Goal: Task Accomplishment & Management: Complete application form

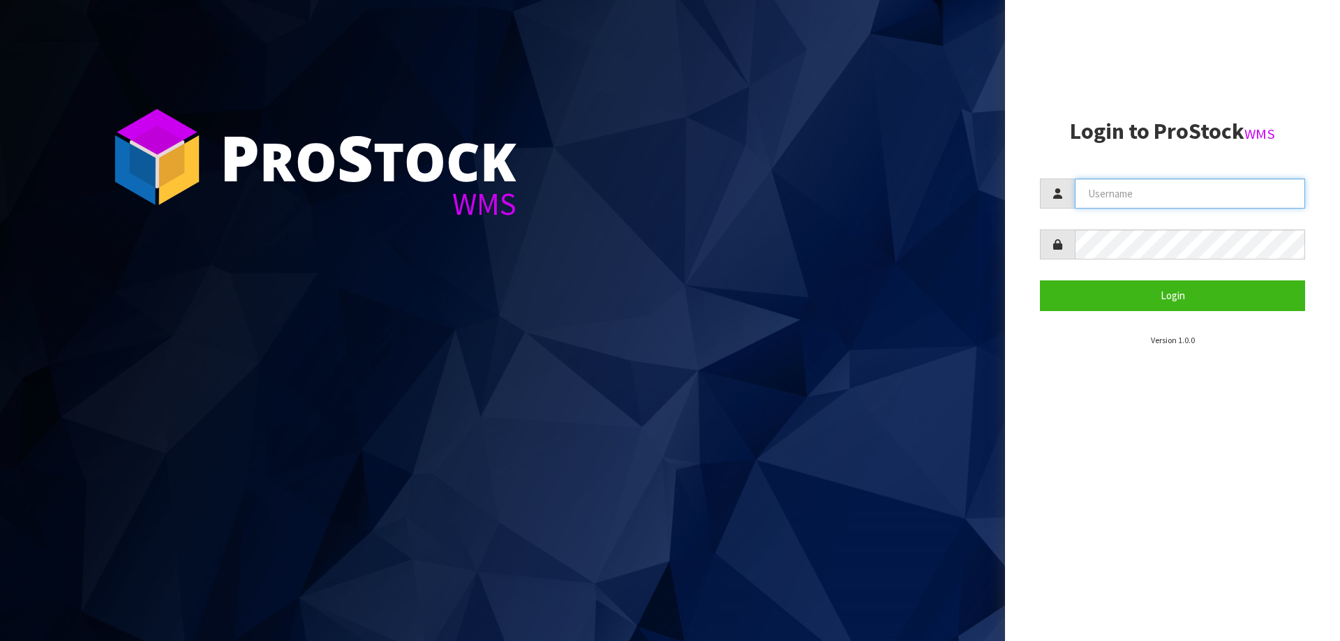
type input "ELITESCREENS"
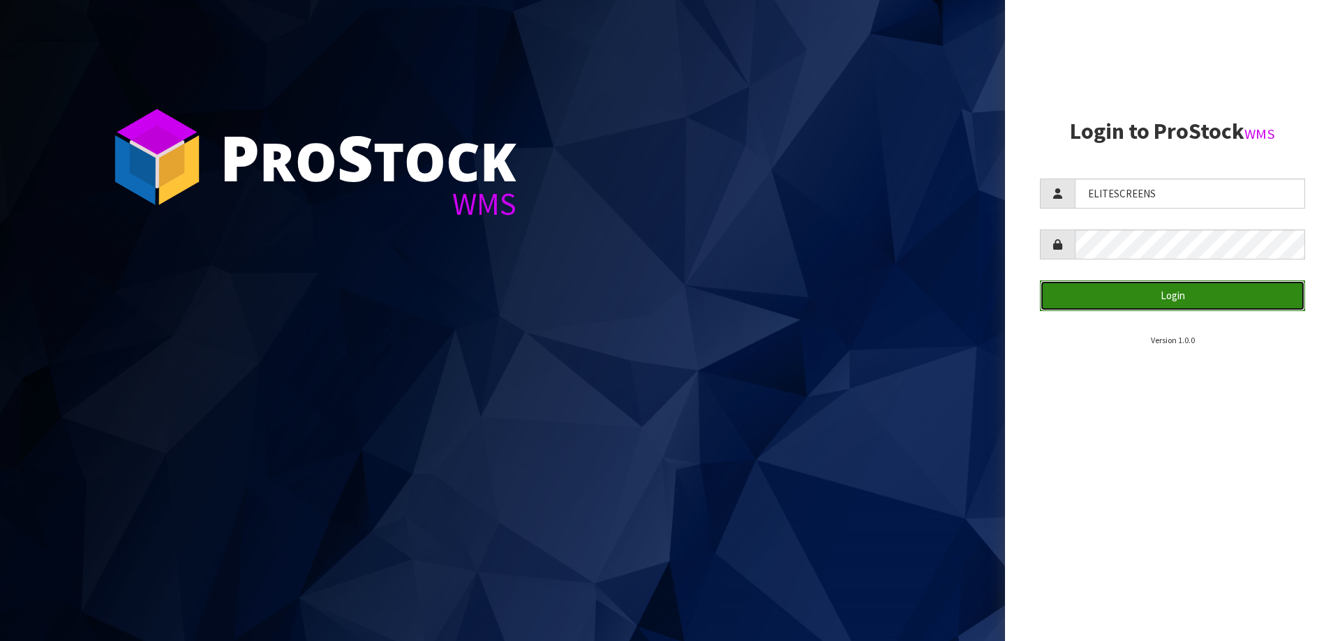
click at [1163, 297] on button "Login" at bounding box center [1172, 296] width 265 height 30
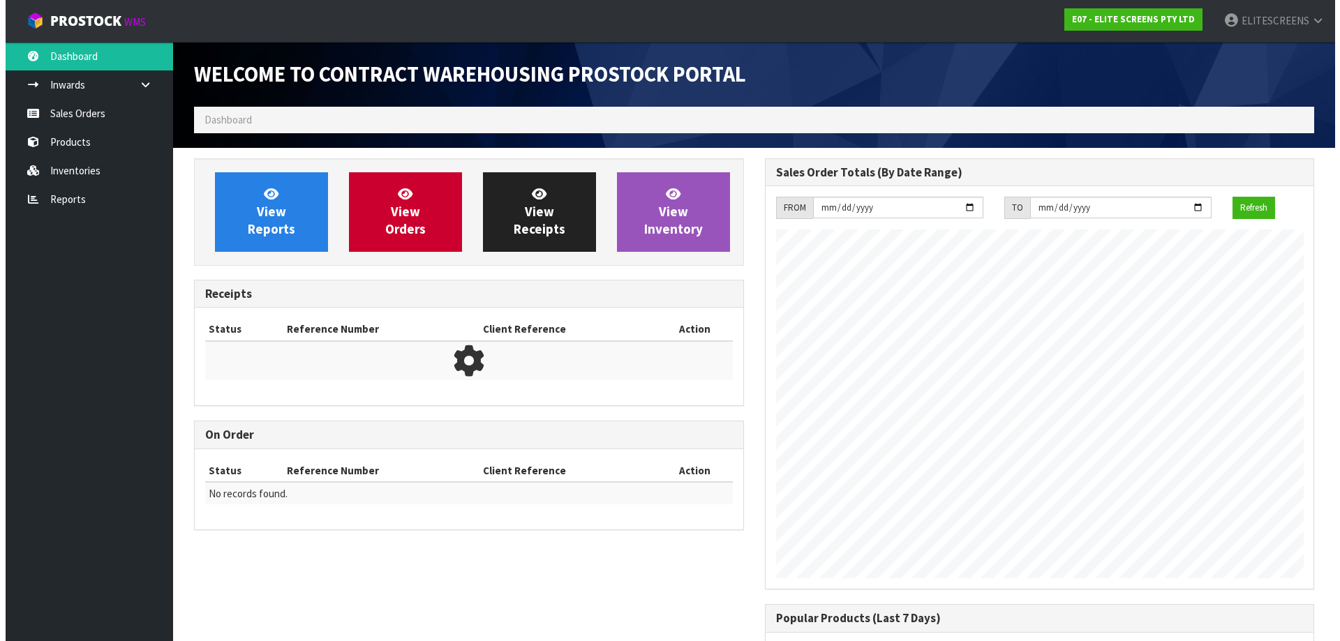
scroll to position [593, 570]
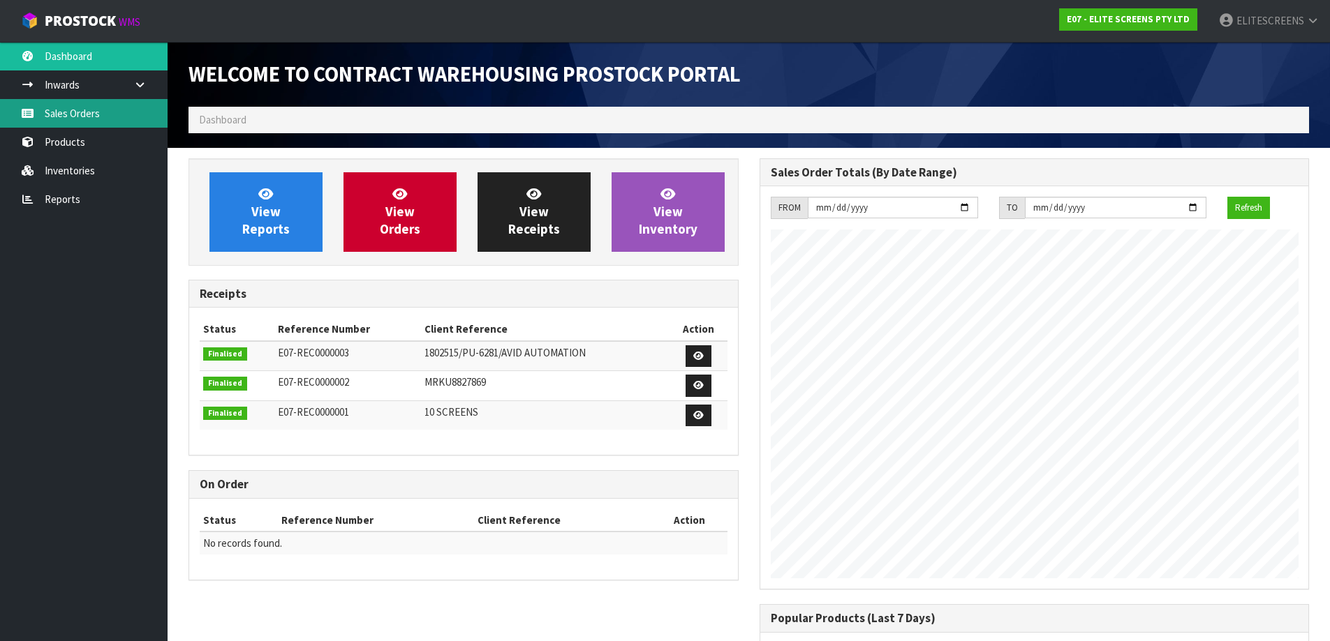
click at [77, 109] on link "Sales Orders" at bounding box center [84, 113] width 168 height 29
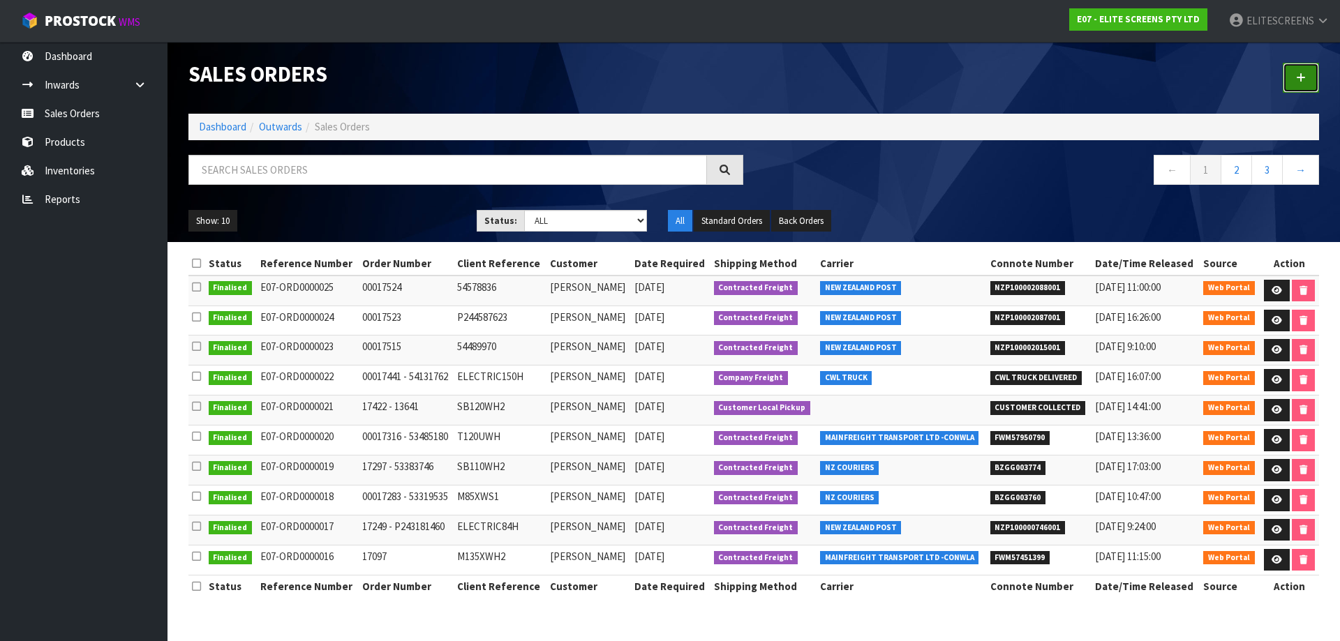
click at [1300, 74] on icon at bounding box center [1301, 78] width 10 height 10
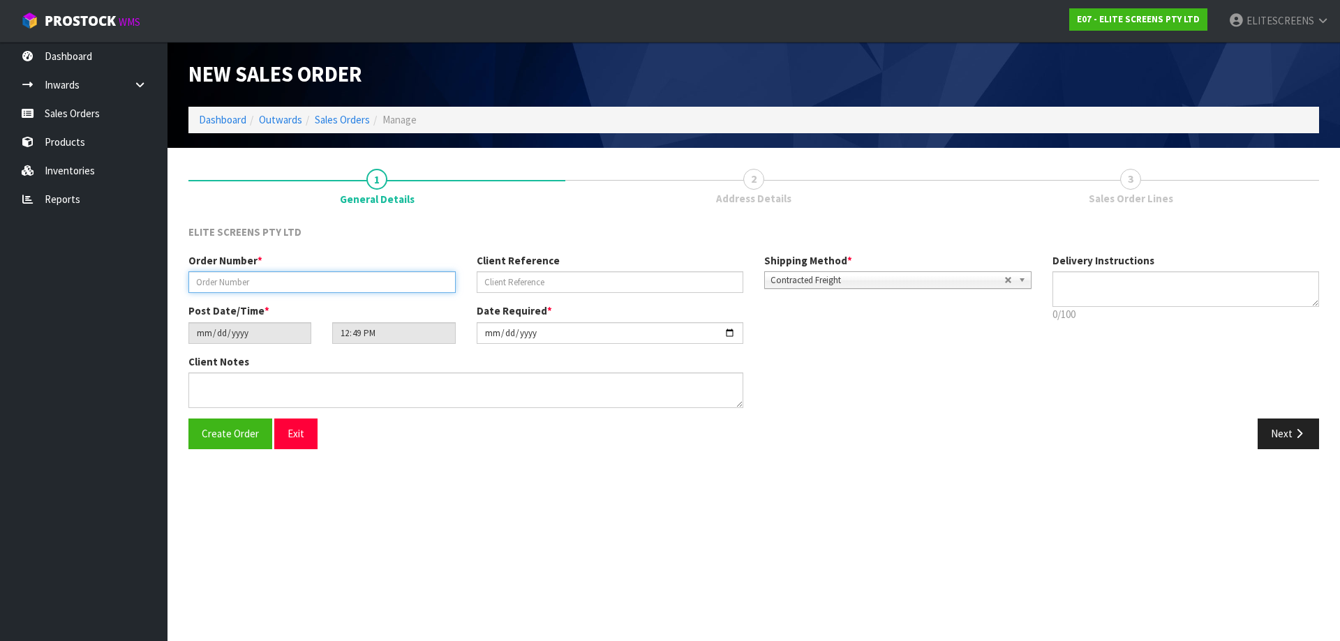
click at [305, 280] on input "text" at bounding box center [321, 283] width 267 height 22
paste input "17540"
type input "17540"
click at [554, 288] on input "text" at bounding box center [610, 283] width 267 height 22
paste input "13657"
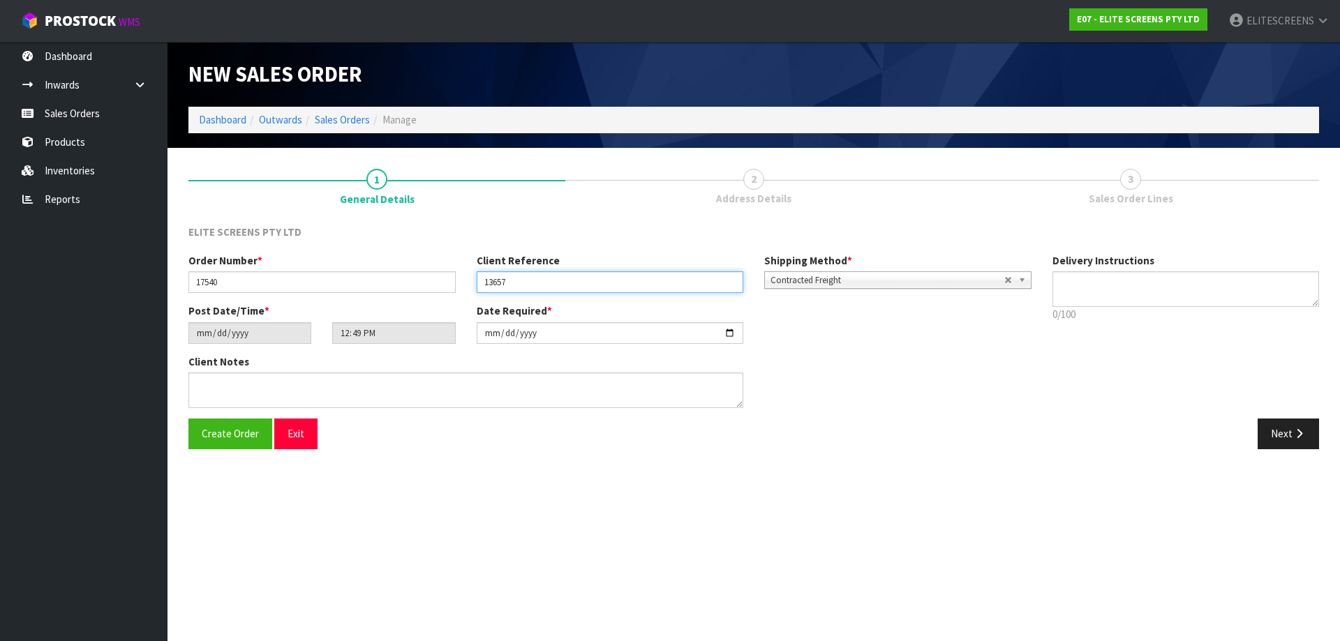
type input "13657"
click at [1085, 281] on textarea at bounding box center [1186, 290] width 267 height 36
drag, startPoint x: 1075, startPoint y: 284, endPoint x: 1053, endPoint y: 284, distance: 21.6
click at [1053, 284] on textarea at bounding box center [1186, 290] width 267 height 36
type textarea "NO INVOICE INCLUDED IN THE DELIVERY DOCKET"
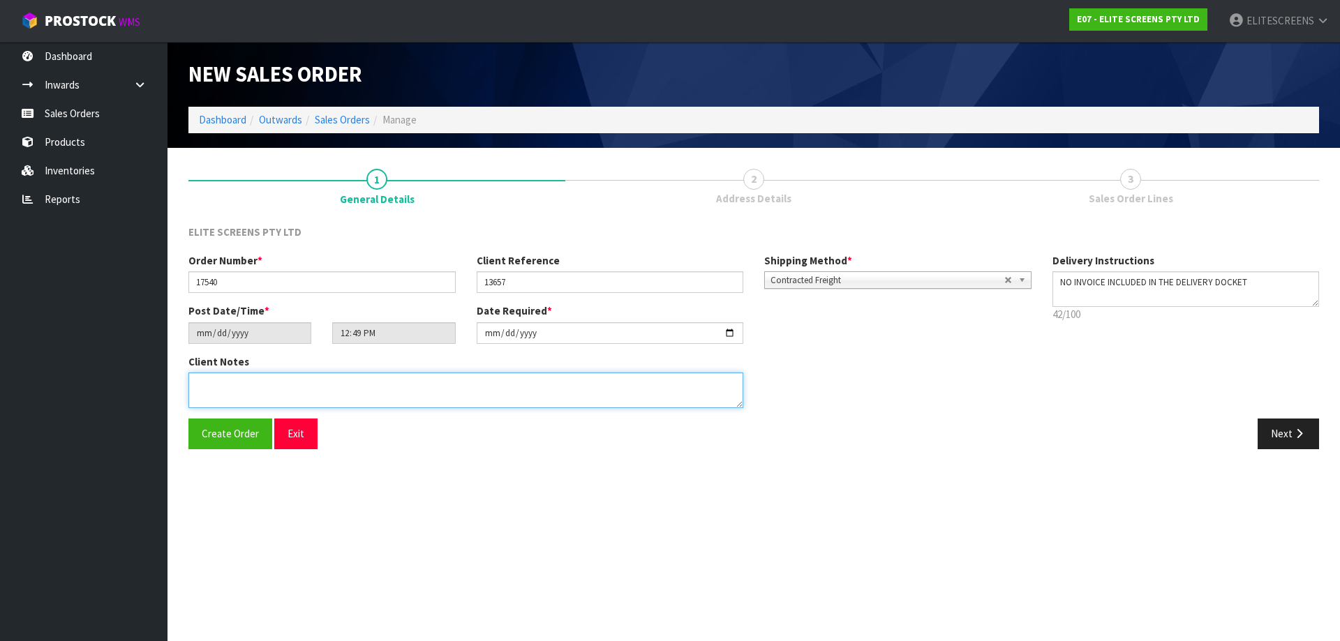
click at [288, 386] on textarea at bounding box center [465, 391] width 555 height 36
type textarea "PLEASE USE KIWI EXPRESS"
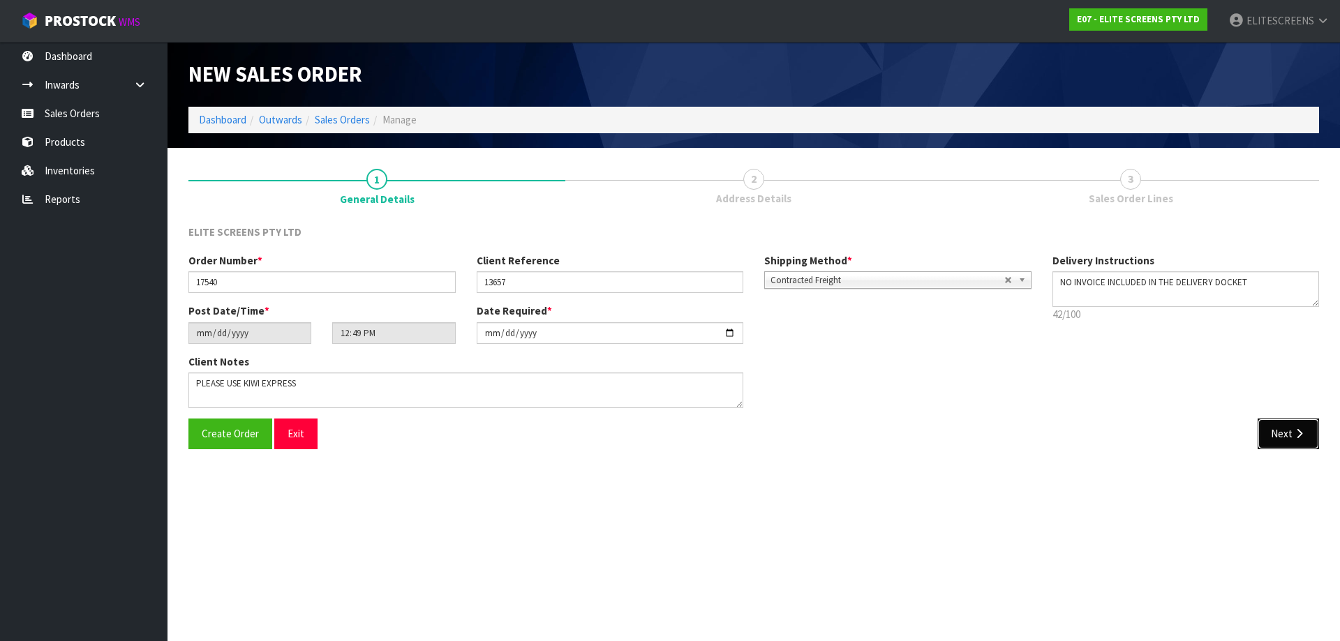
click at [1289, 434] on button "Next" at bounding box center [1288, 434] width 61 height 30
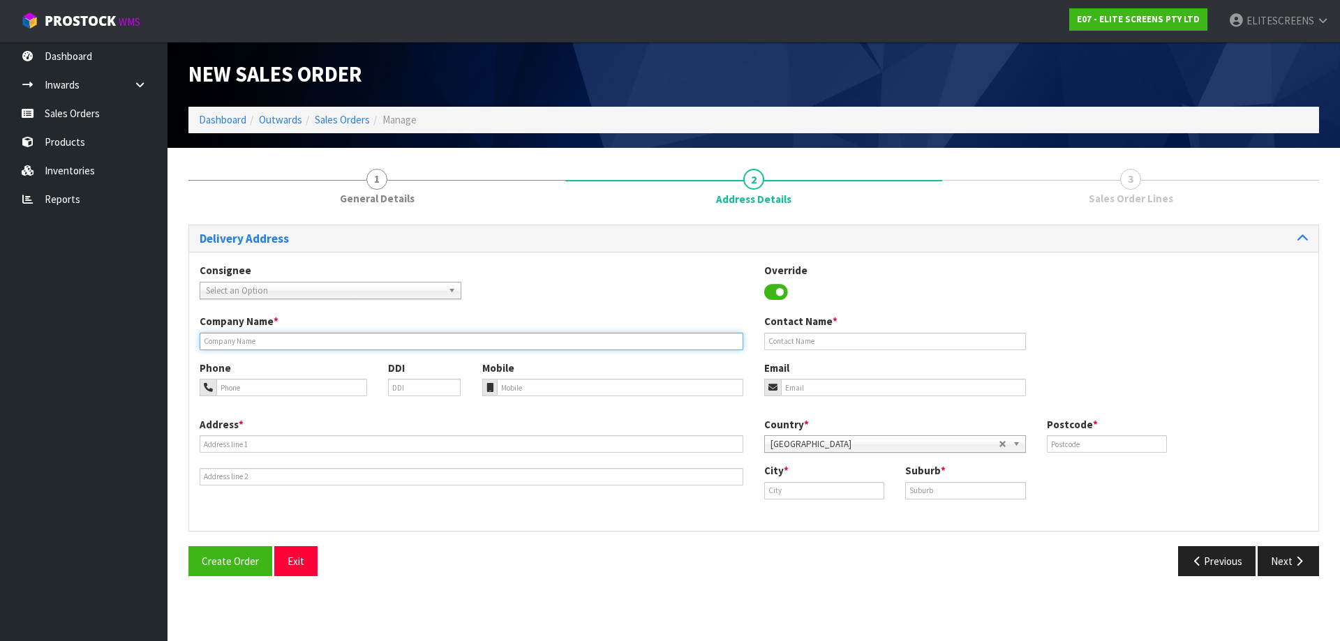
click at [218, 343] on input "text" at bounding box center [472, 341] width 544 height 17
paste input "STRAWBERRY SOUND [GEOGRAPHIC_DATA]"
type input "STRAWBERRY SOUND [GEOGRAPHIC_DATA]"
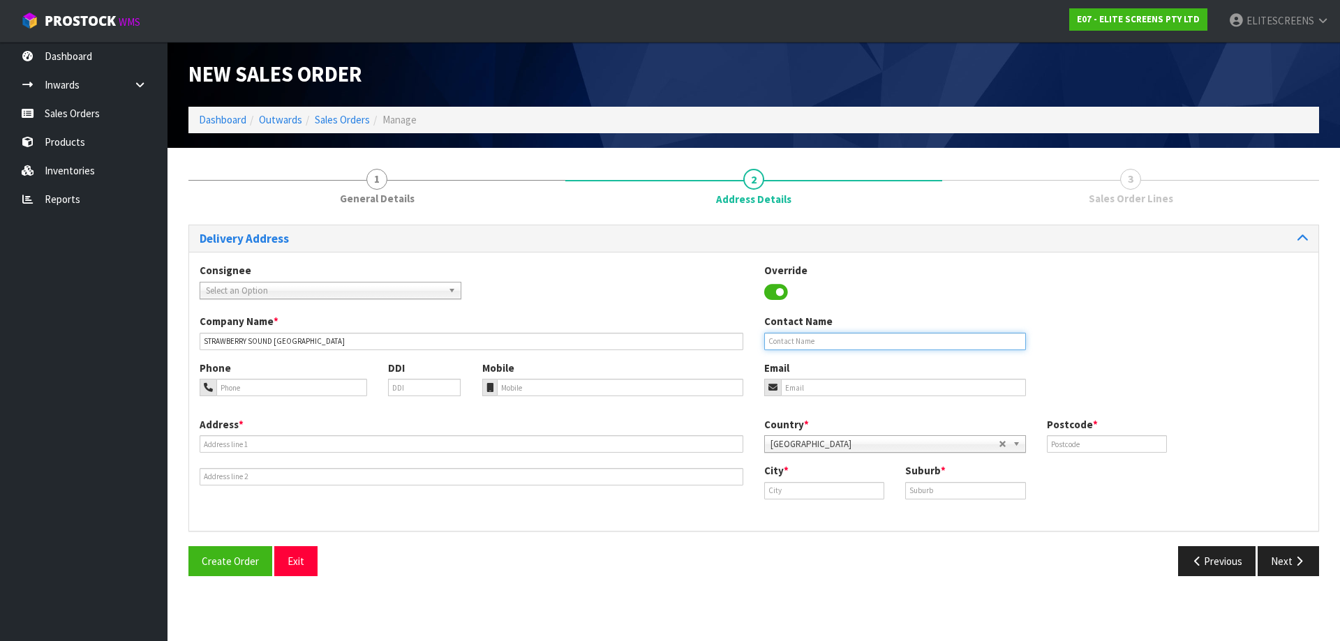
click at [849, 346] on input "text" at bounding box center [895, 341] width 262 height 17
paste input "[PERSON_NAME]"
type input "[PERSON_NAME]"
click at [278, 388] on input "tel" at bounding box center [291, 387] width 151 height 17
paste input "6434411223"
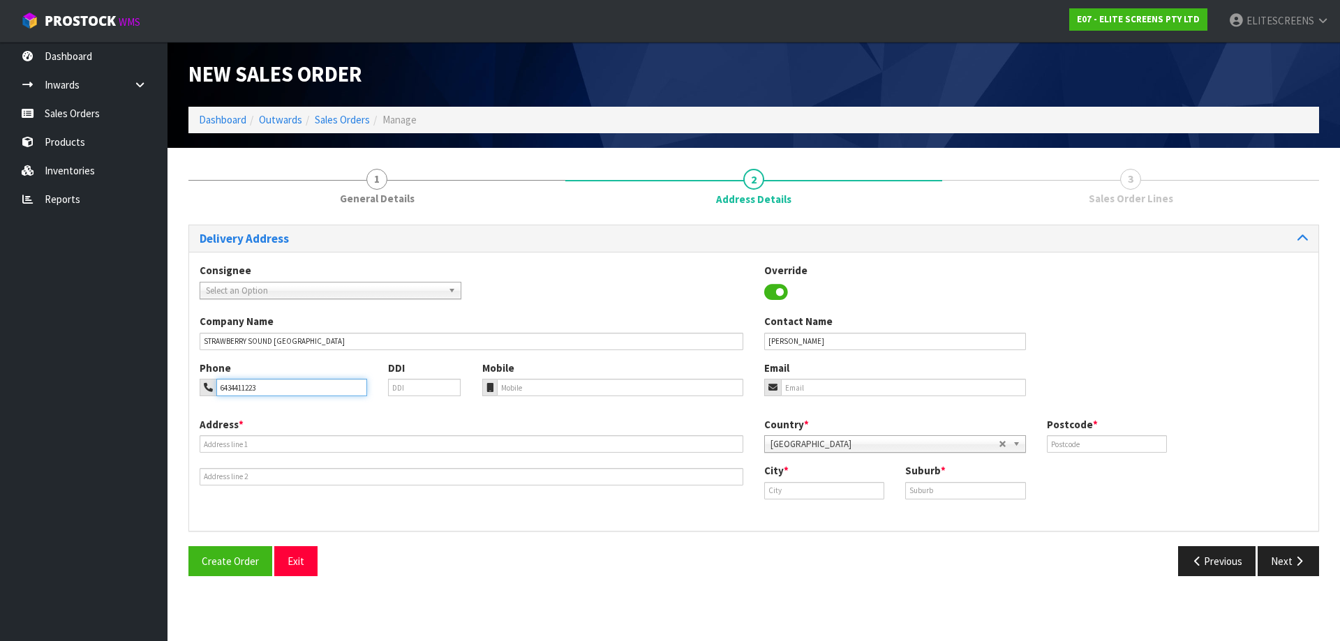
type input "6434411223"
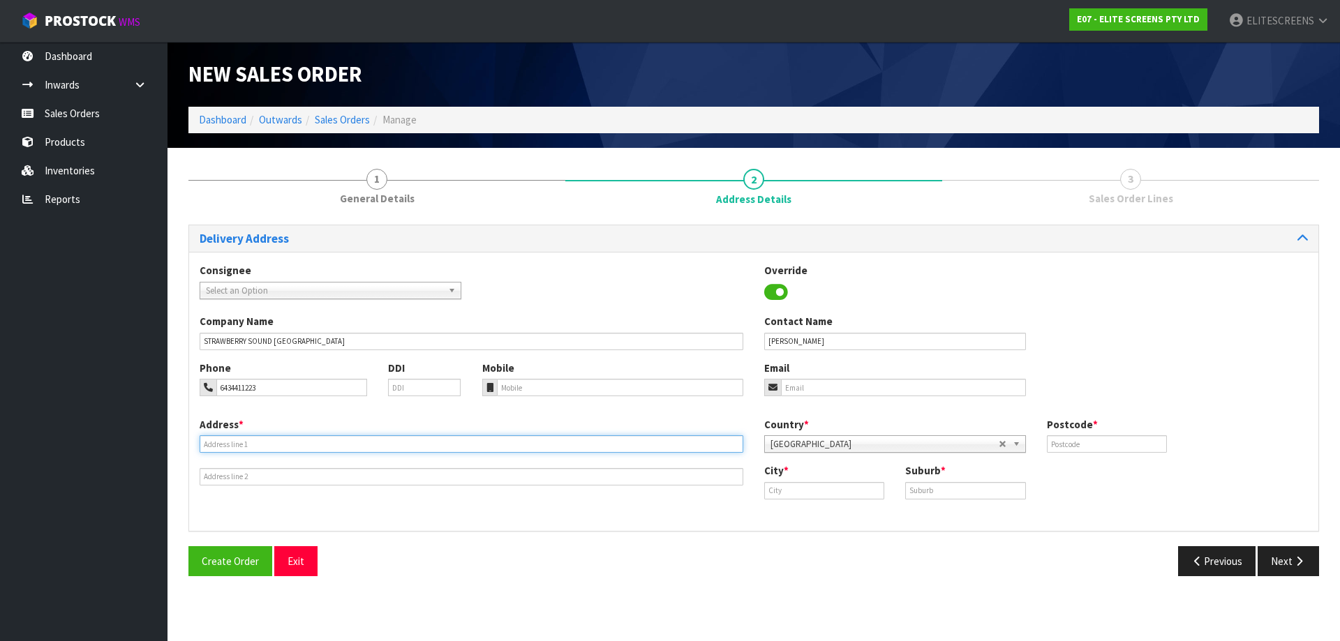
click at [314, 443] on input "text" at bounding box center [472, 444] width 544 height 17
paste input "UNIT 24"
click at [246, 446] on input "UNIT 24" at bounding box center [472, 444] width 544 height 17
paste input "[STREET_ADDRESS]"
type input "[STREET_ADDRESS]"
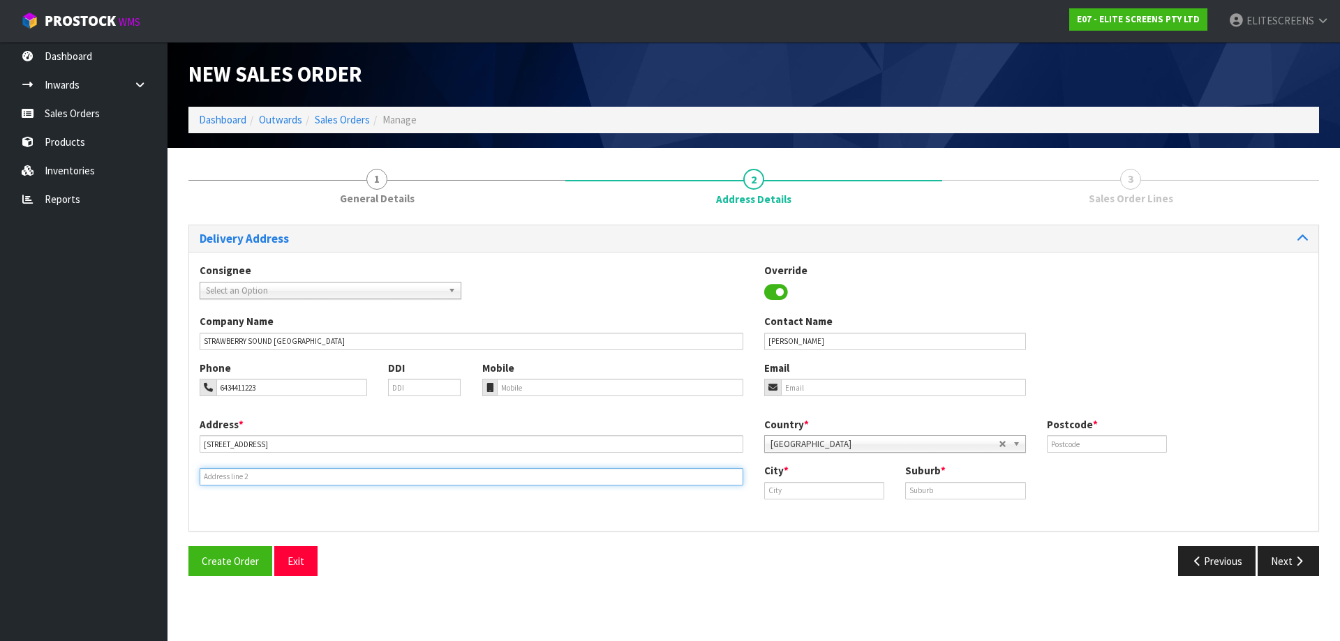
click at [239, 482] on input "text" at bounding box center [472, 476] width 544 height 17
paste input "[GEOGRAPHIC_DATA]"
type input "[GEOGRAPHIC_DATA]"
click at [1098, 444] on input "text" at bounding box center [1107, 444] width 120 height 17
type input "9300"
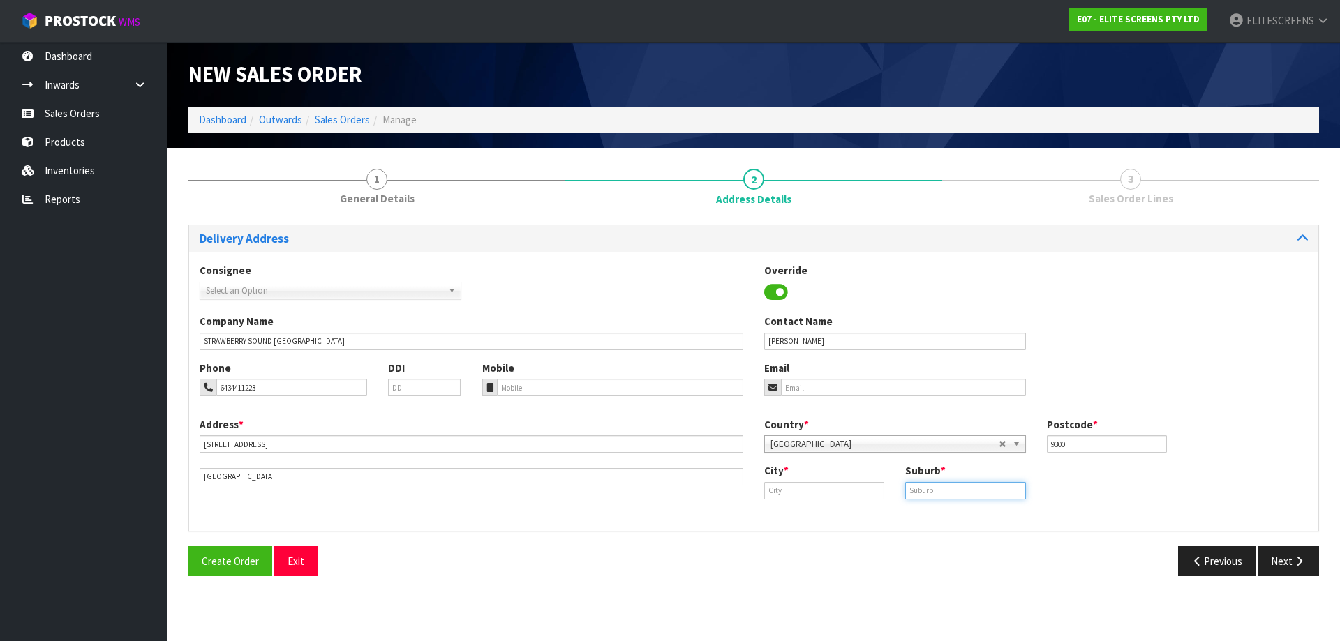
click at [922, 489] on input "text" at bounding box center [965, 490] width 120 height 17
type input "Q"
click at [805, 492] on input "text" at bounding box center [824, 490] width 120 height 17
click at [825, 518] on link "Q ueenstown" at bounding box center [820, 514] width 110 height 19
type input "[GEOGRAPHIC_DATA]"
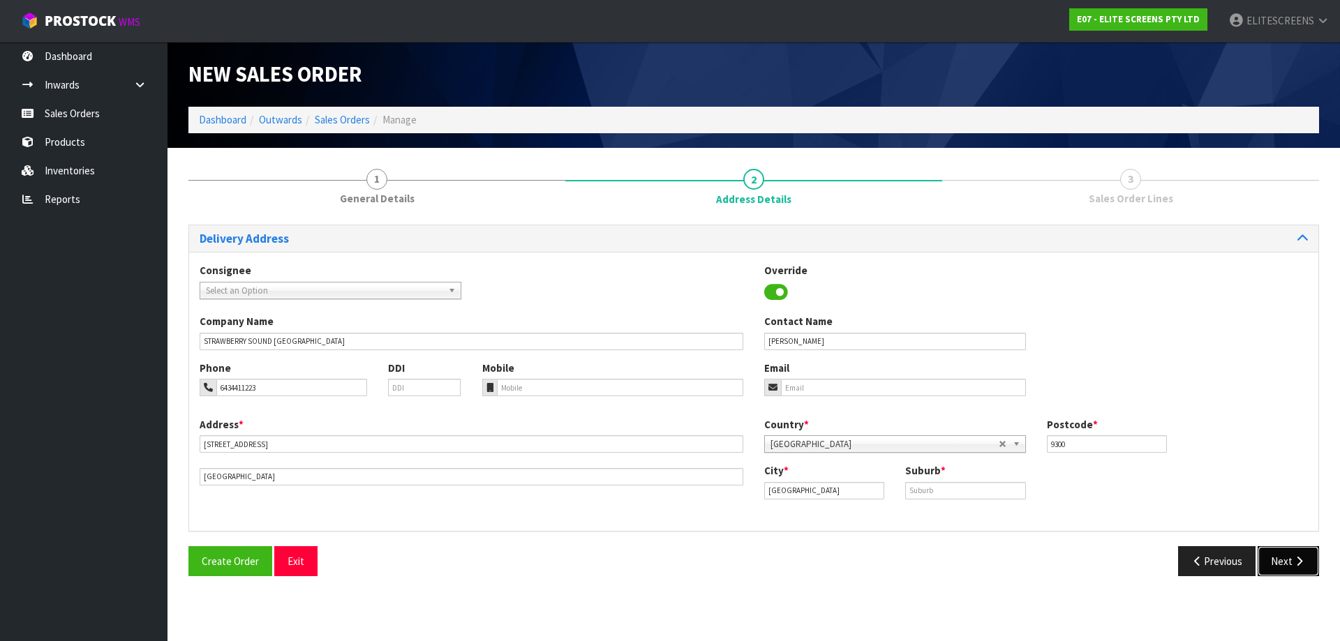
click at [1289, 561] on button "Next" at bounding box center [1288, 562] width 61 height 30
click at [964, 497] on input "text" at bounding box center [965, 490] width 120 height 17
type input "[GEOGRAPHIC_DATA]"
click at [1292, 565] on button "Next" at bounding box center [1288, 562] width 61 height 30
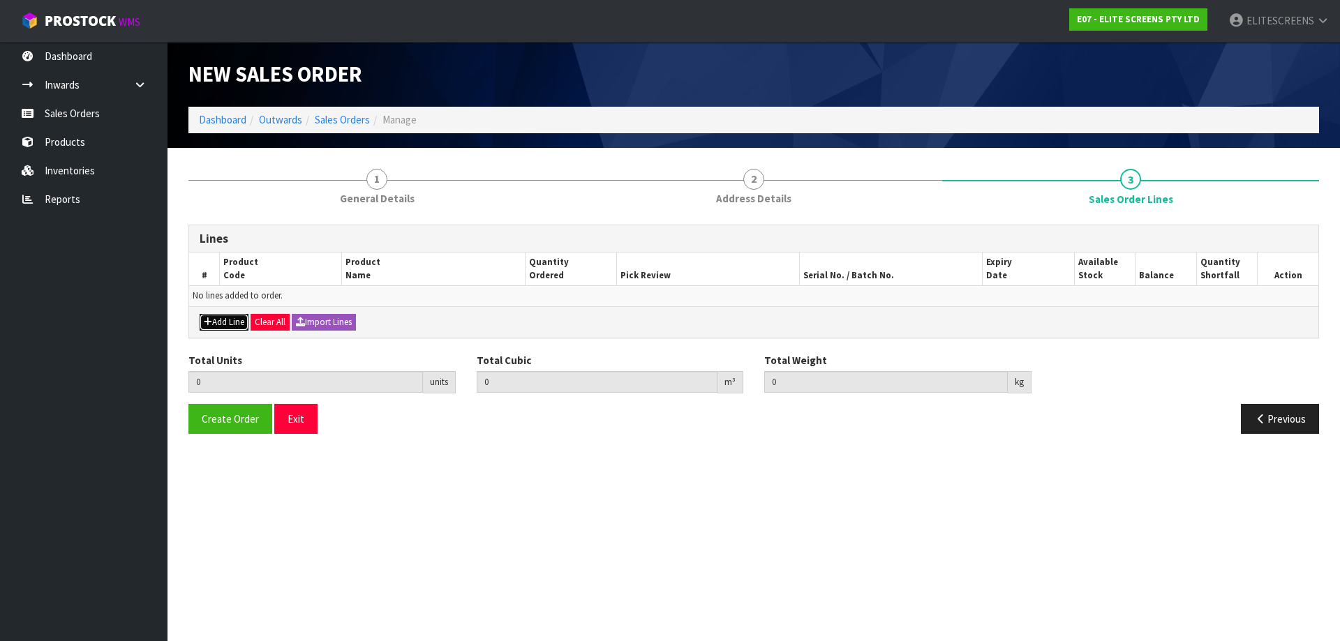
click at [208, 319] on icon "button" at bounding box center [208, 322] width 8 height 9
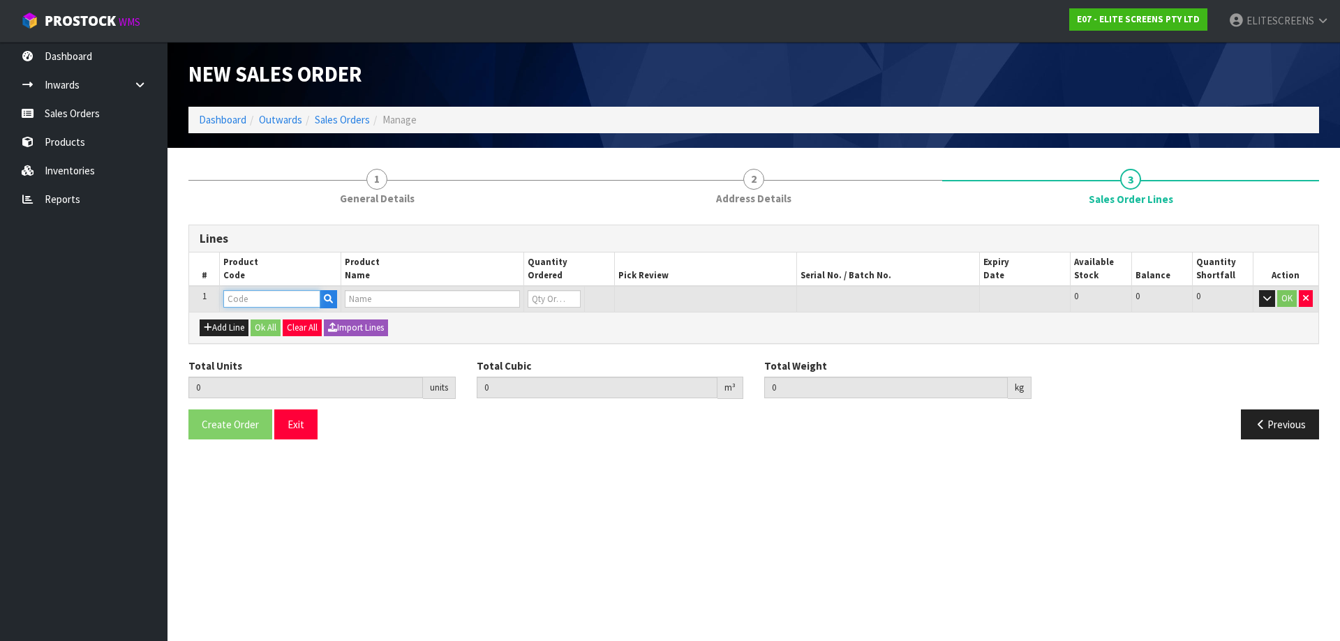
click at [293, 299] on input "text" at bounding box center [271, 298] width 97 height 17
click at [233, 295] on input "text" at bounding box center [271, 298] width 97 height 17
type input "AR"
click at [272, 320] on link "AR 120H2-AUHD" at bounding box center [279, 322] width 110 height 19
type input "AR120H2-AUHD"
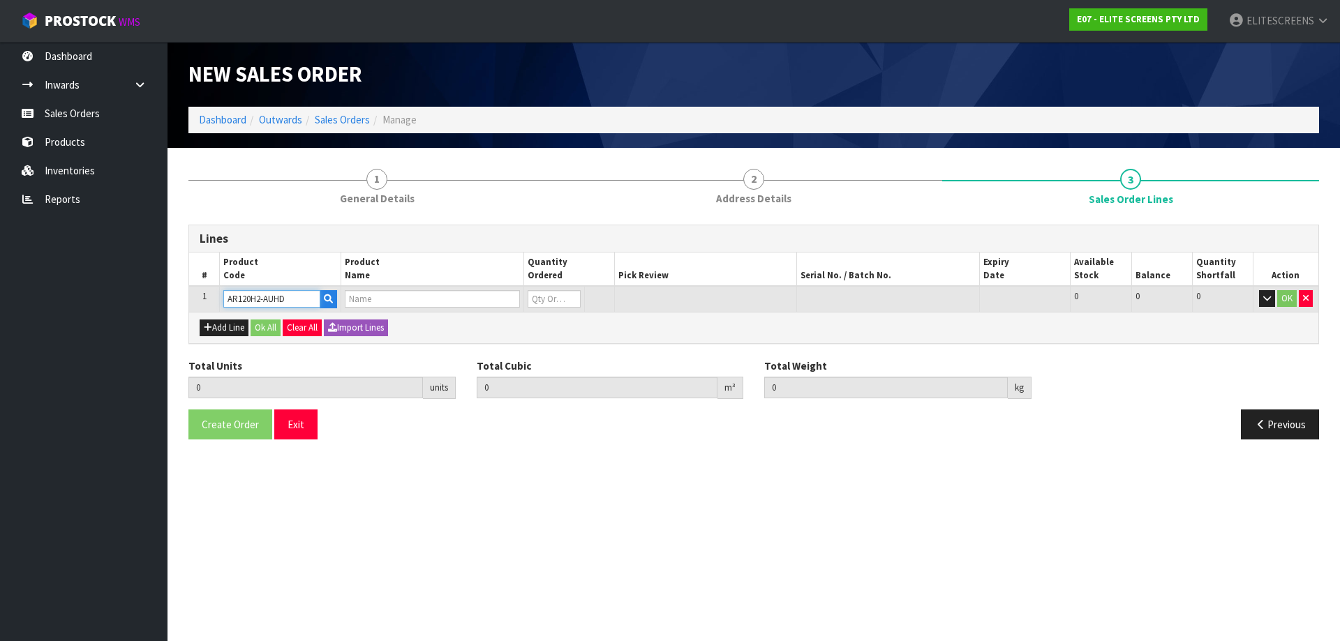
type input "0.000000"
type input "0.000"
type input "AEON ACOUSTICPRO UHD 120"
type input "0"
click at [517, 293] on tr "1 AR120H2-AUHD AEON ACOUSTICPRO UHD 120 0 [MEDICAL_DATA] 1 1 0 OK" at bounding box center [753, 299] width 1129 height 26
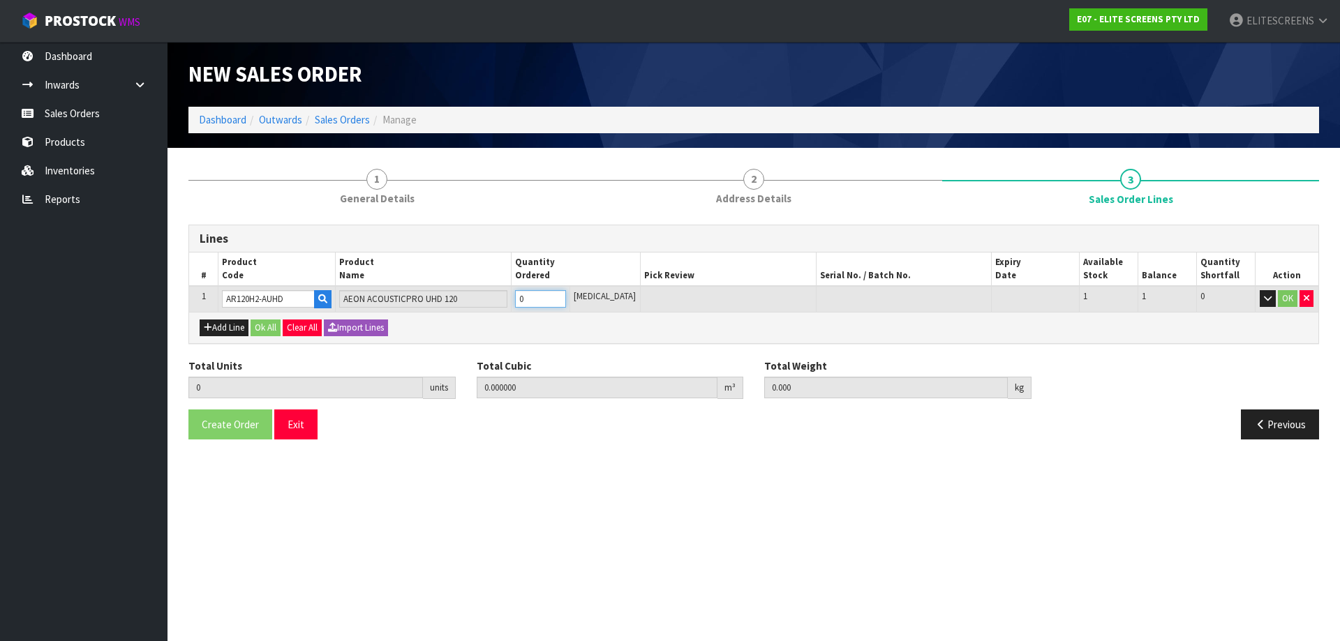
type input "1"
type input "0.10353"
type input "17.65"
type input "1"
click at [228, 322] on button "Add Line" at bounding box center [224, 328] width 49 height 17
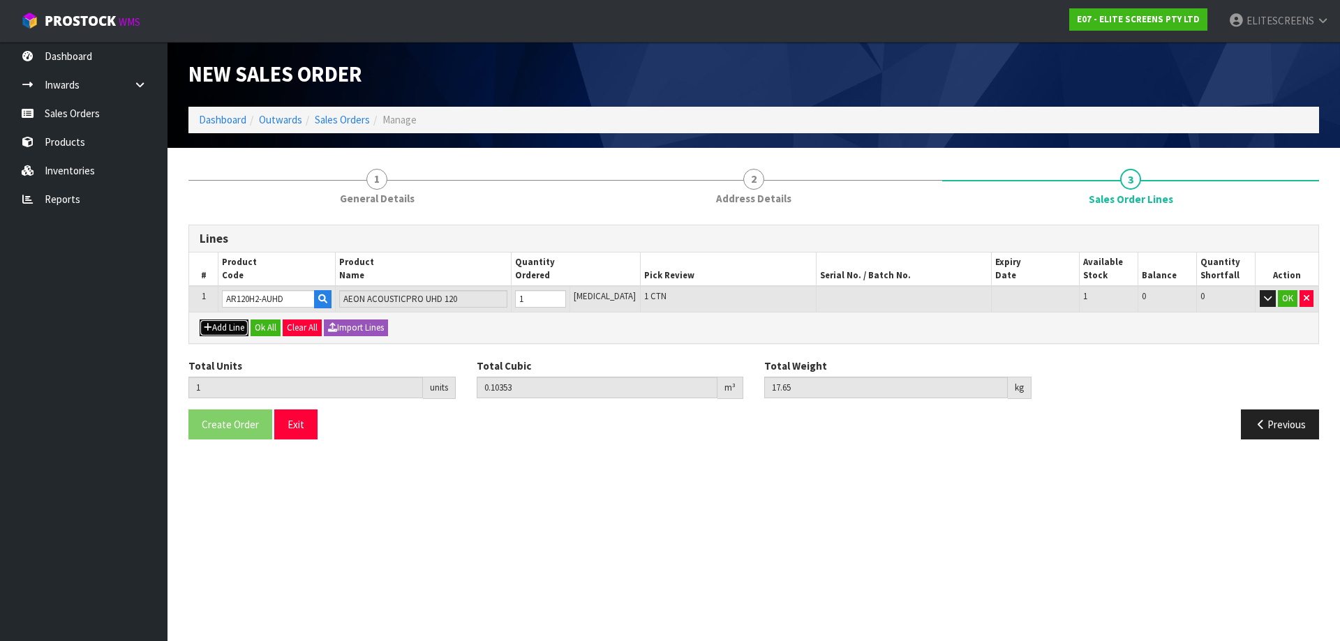
type input "0"
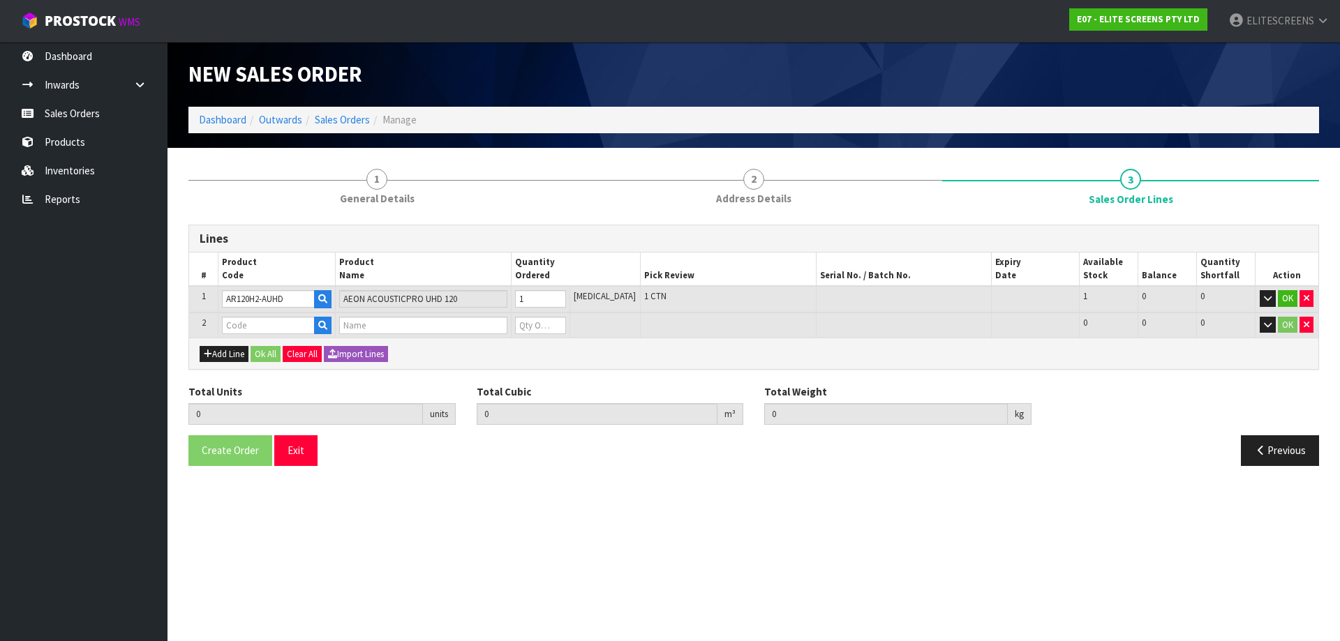
click at [1228, 491] on section "New Sales Order Dashboard Outwards Sales Orders Manage New Sales Order Dashboar…" at bounding box center [670, 320] width 1340 height 641
click at [1288, 295] on button "OK" at bounding box center [1288, 298] width 20 height 17
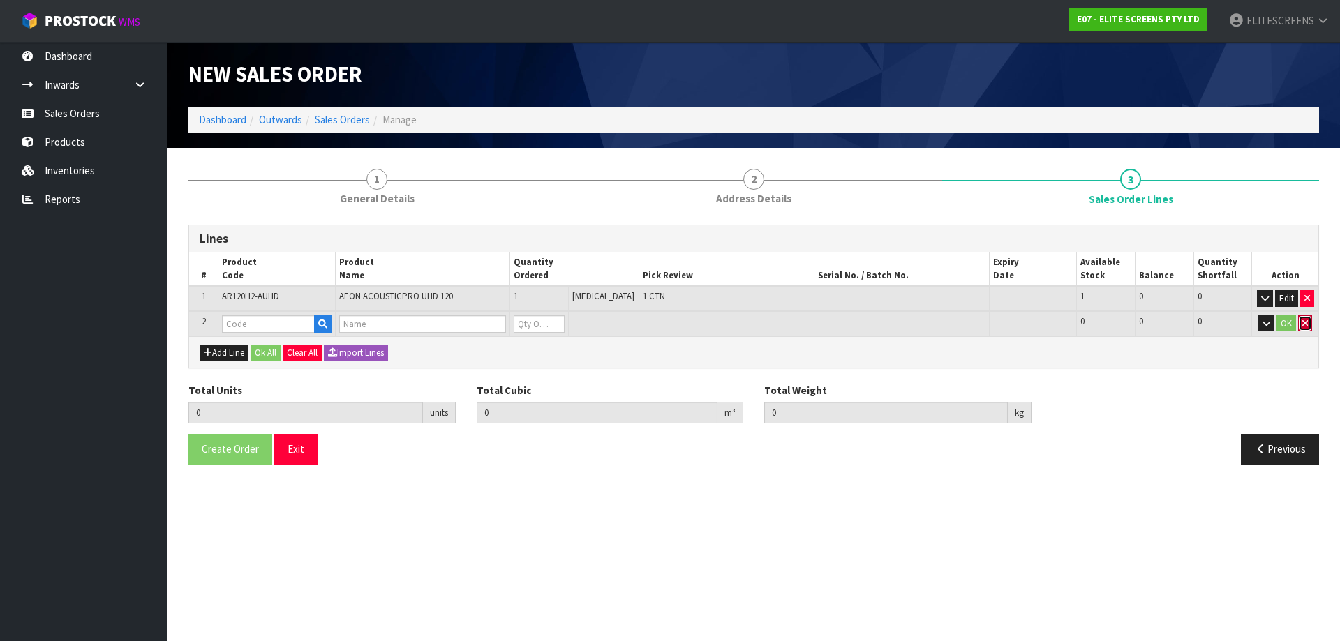
click at [1306, 325] on icon "button" at bounding box center [1306, 323] width 6 height 9
type input "1"
type input "0.10353"
type input "17.65"
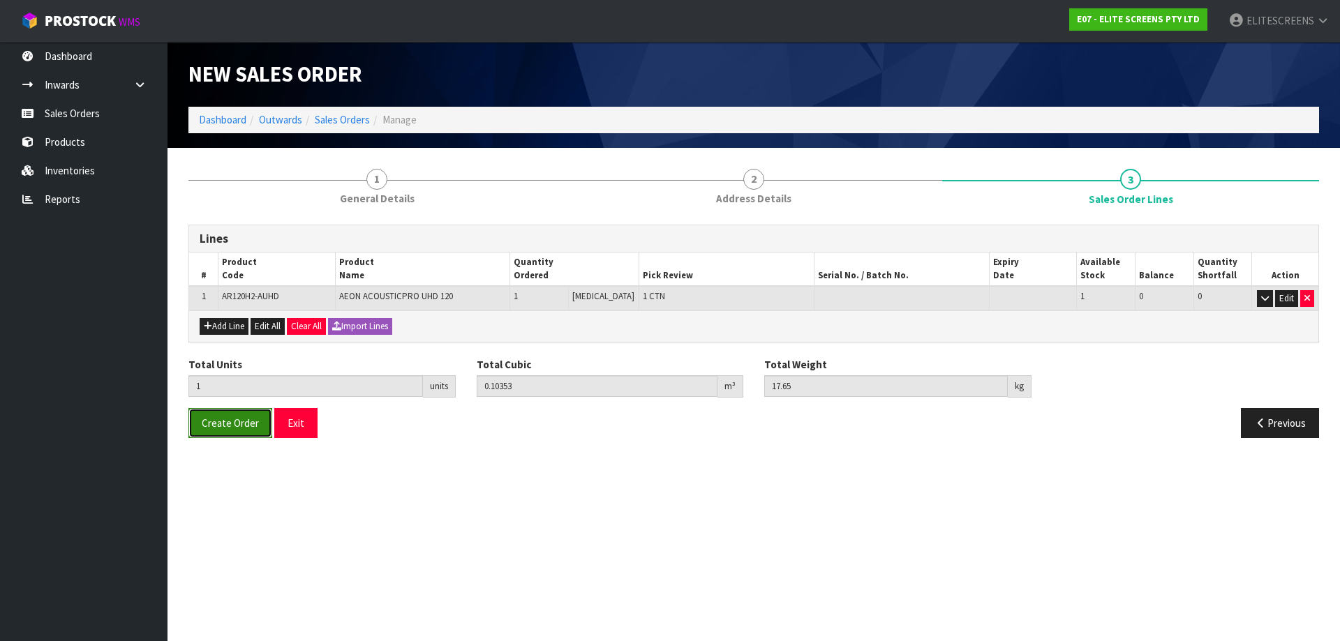
click at [221, 423] on span "Create Order" at bounding box center [230, 423] width 57 height 13
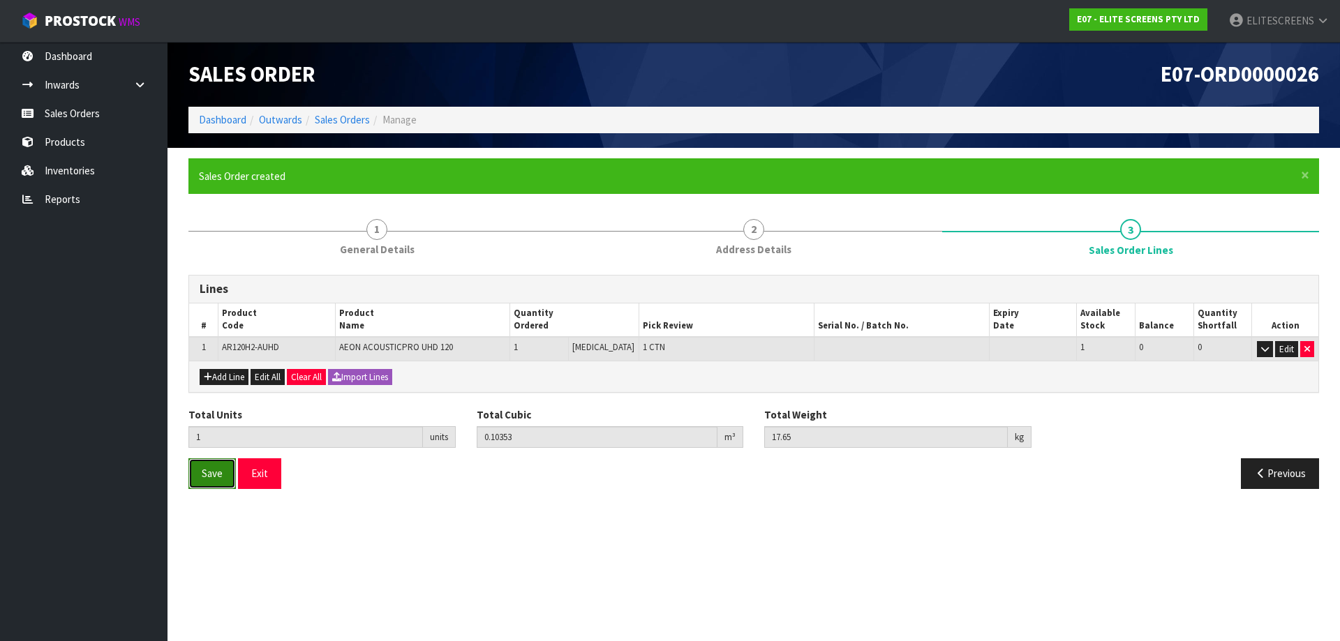
click at [204, 478] on span "Save" at bounding box center [212, 473] width 21 height 13
click at [265, 479] on button "Exit" at bounding box center [259, 474] width 43 height 30
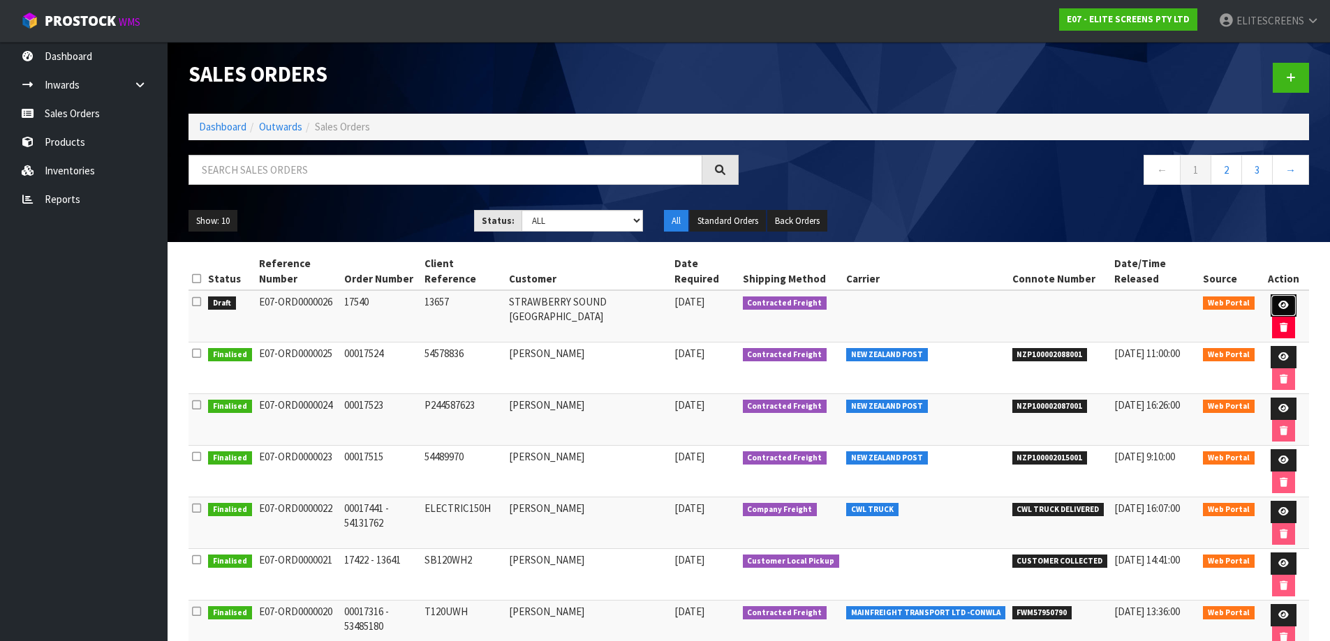
click at [1279, 306] on icon at bounding box center [1283, 305] width 10 height 9
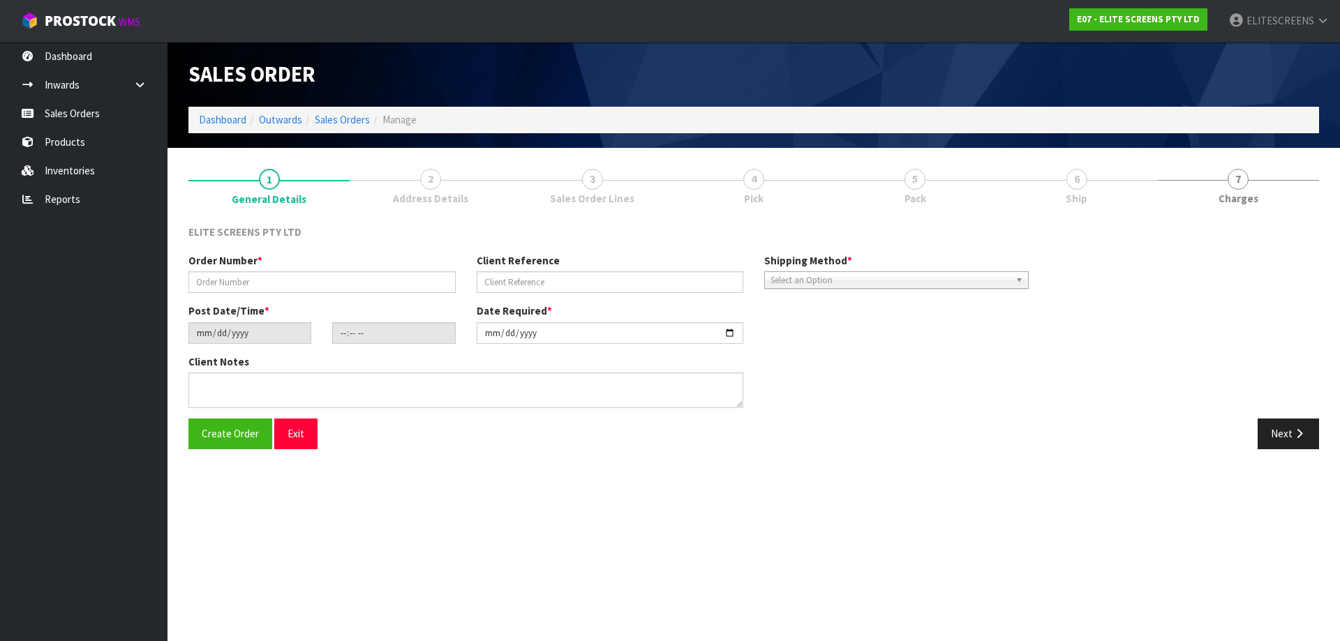
type input "17540"
type input "13657"
type input "[DATE]"
type input "16:49:00.000"
type input "[DATE]"
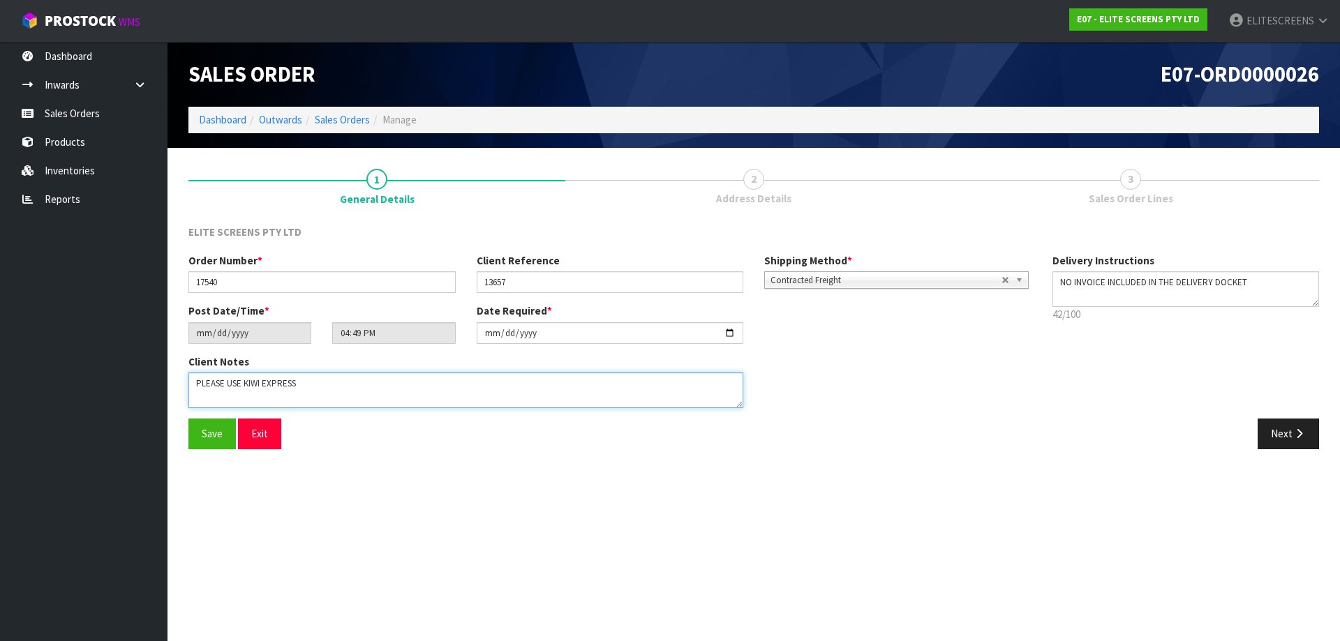
drag, startPoint x: 347, startPoint y: 385, endPoint x: 561, endPoint y: 389, distance: 213.6
click at [360, 386] on textarea at bounding box center [465, 391] width 555 height 36
paste textarea "[GEOGRAPHIC_DATA] QUEENSTOWN [STREET_ADDRESS]"
type textarea "PLEASE USE KIWI EXPRESS : ADDRESS: STRAWBERRY SOUND QUEENSTOWN [STREET_ADDRESS]"
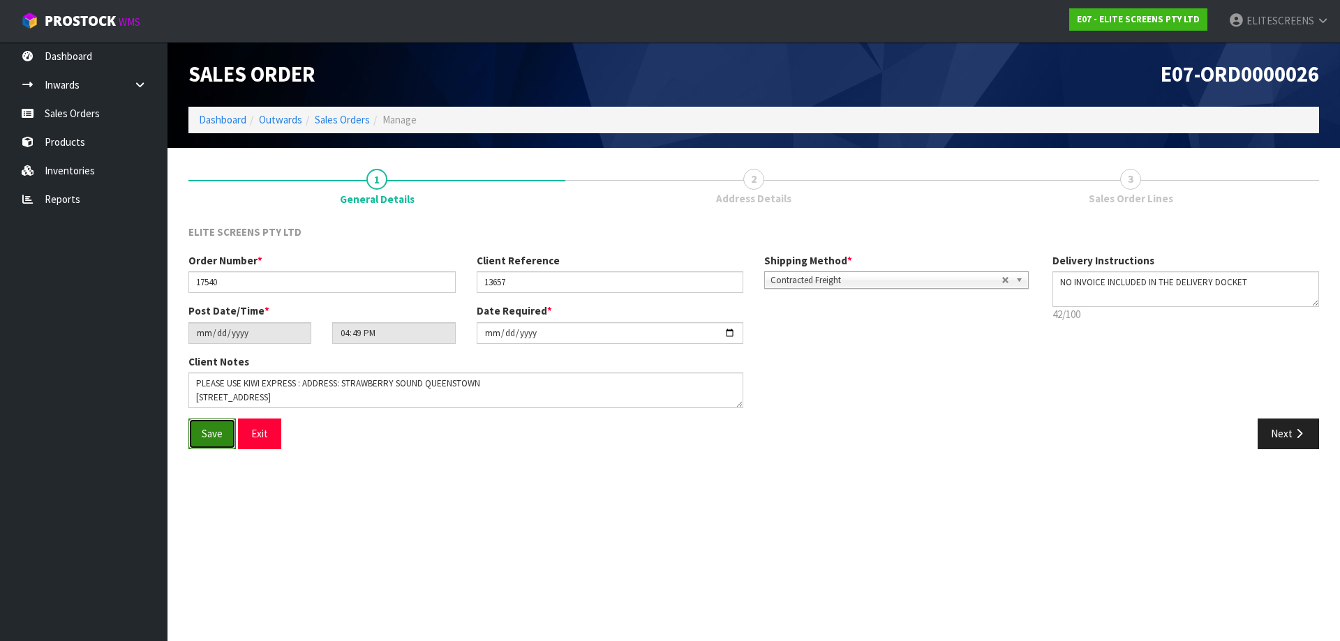
click at [215, 443] on button "Save" at bounding box center [211, 434] width 47 height 30
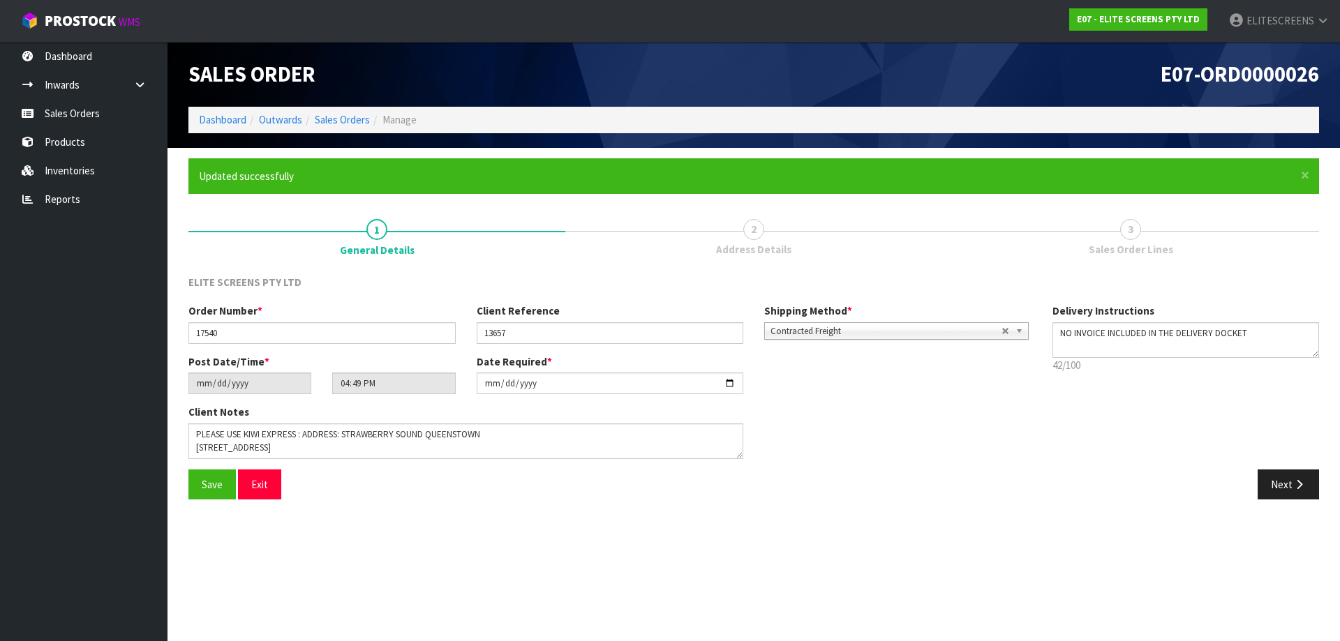
type input "18:49:00.000"
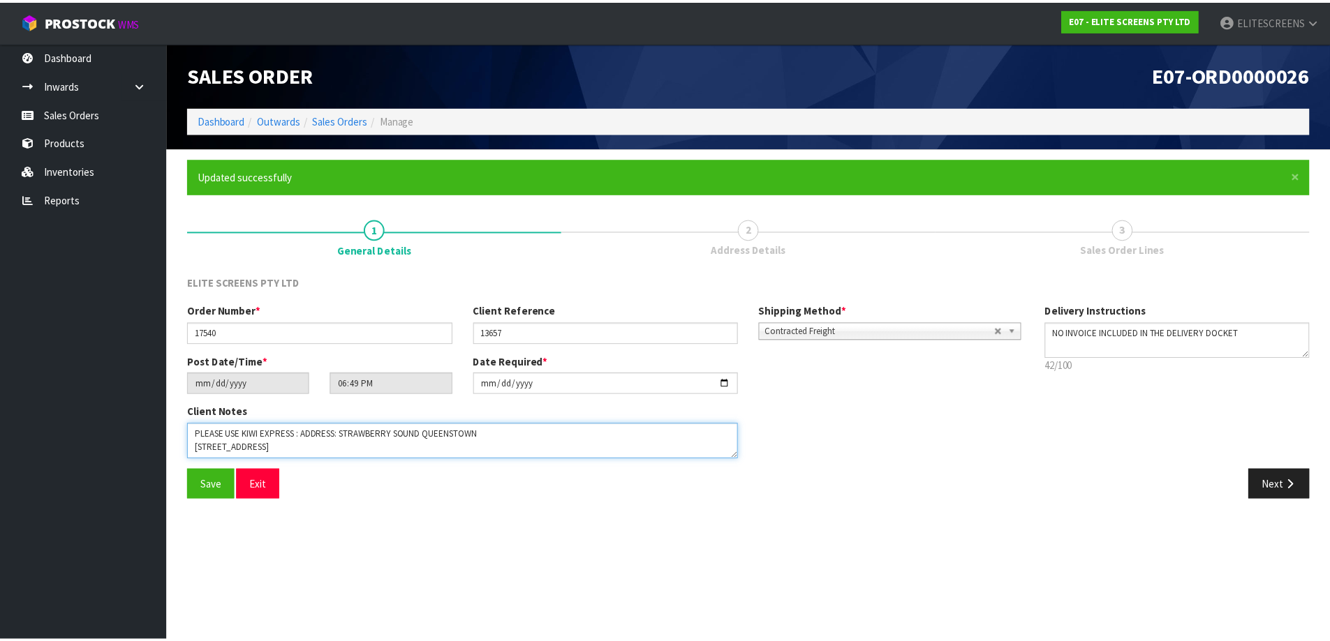
scroll to position [0, 0]
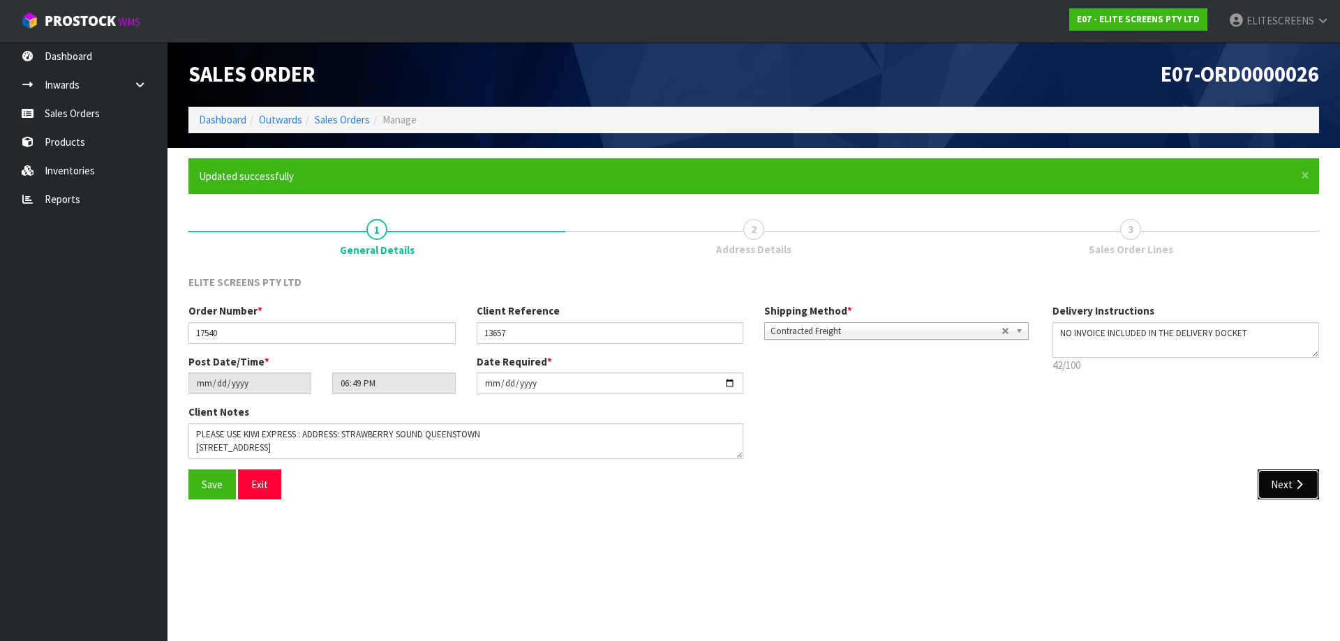
click at [1284, 477] on button "Next" at bounding box center [1288, 485] width 61 height 30
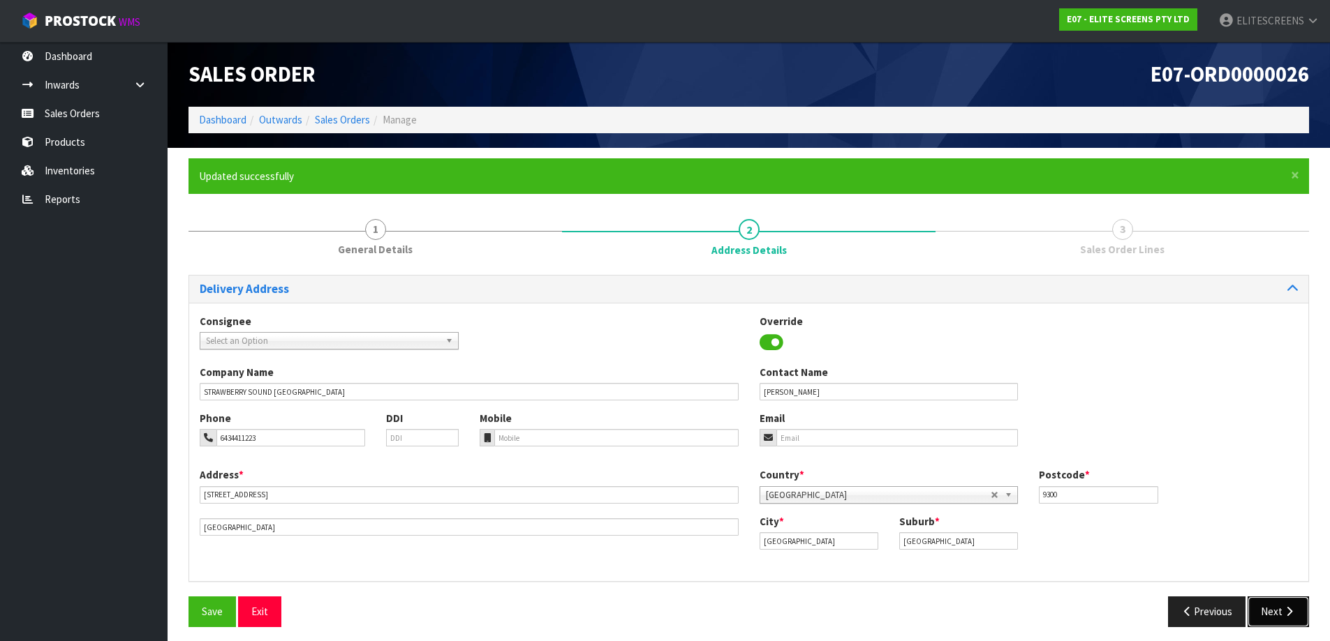
click at [1274, 617] on button "Next" at bounding box center [1277, 612] width 61 height 30
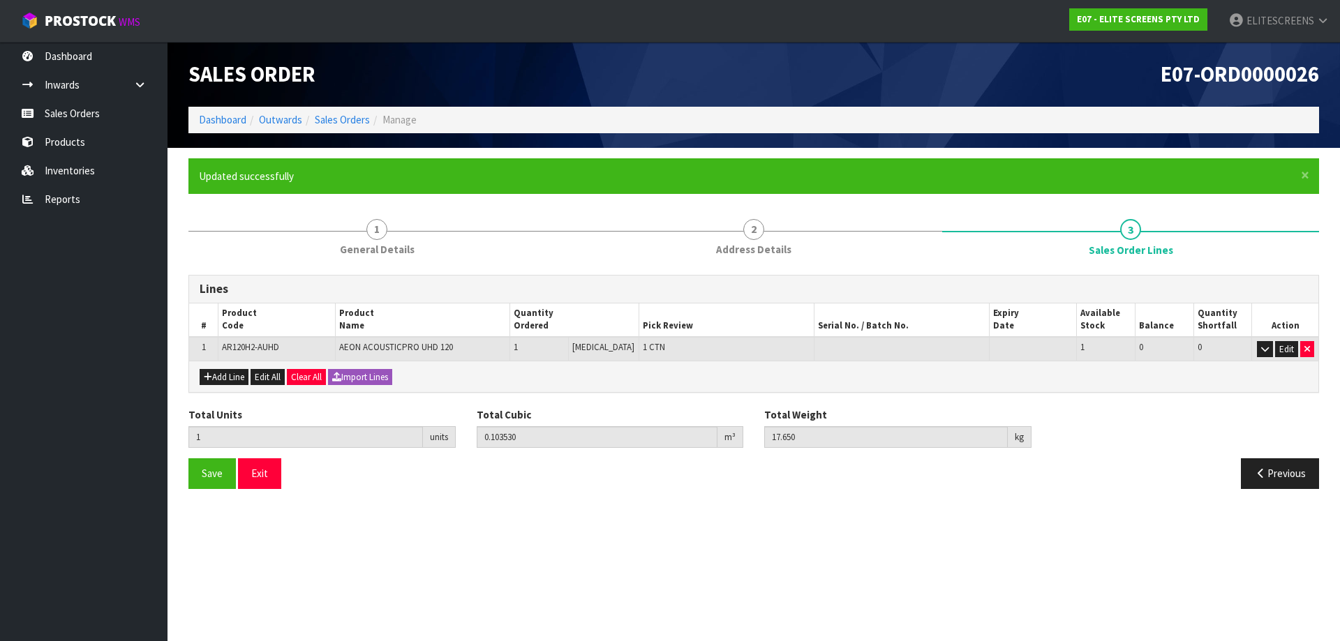
click at [1274, 617] on section "Edit Sales Order E07-ORD0000026 Dashboard Outwards Sales Orders Manage Sales Or…" at bounding box center [670, 320] width 1340 height 641
click at [267, 476] on button "Exit" at bounding box center [259, 474] width 43 height 30
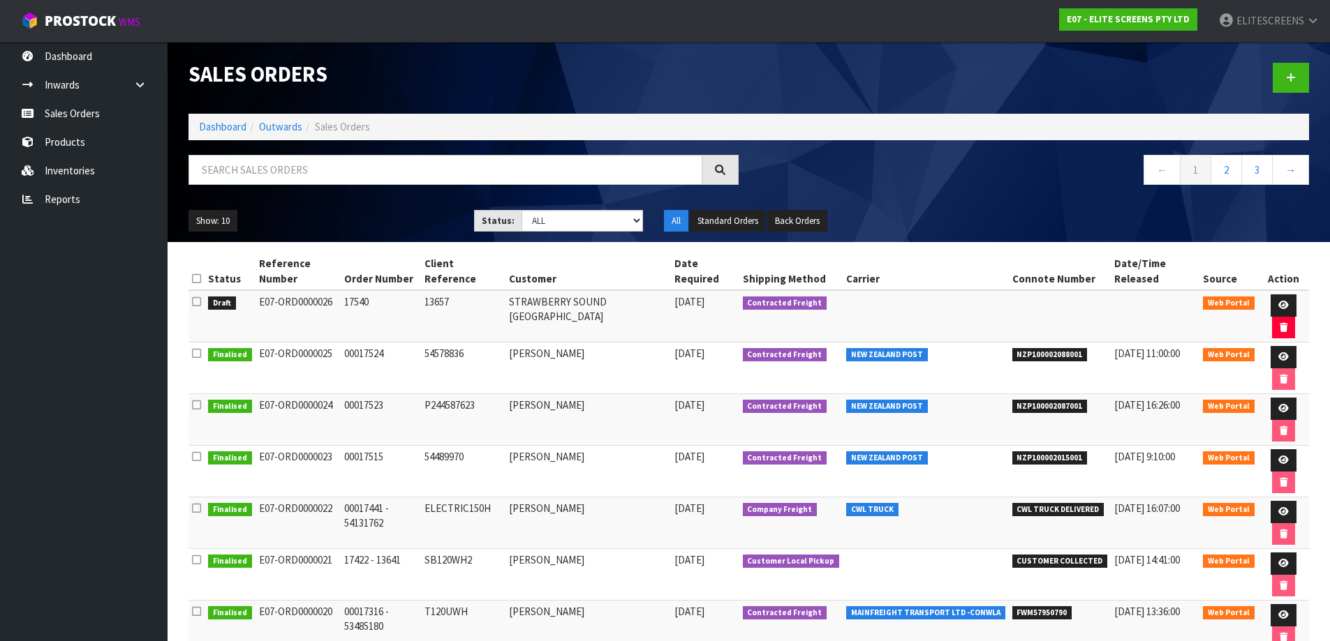
drag, startPoint x: 257, startPoint y: 302, endPoint x: 339, endPoint y: 303, distance: 82.4
click at [339, 303] on td "E07-ORD0000026" at bounding box center [298, 316] width 86 height 52
click at [390, 324] on td "17540" at bounding box center [381, 316] width 80 height 52
